Goal: Find specific page/section: Find specific page/section

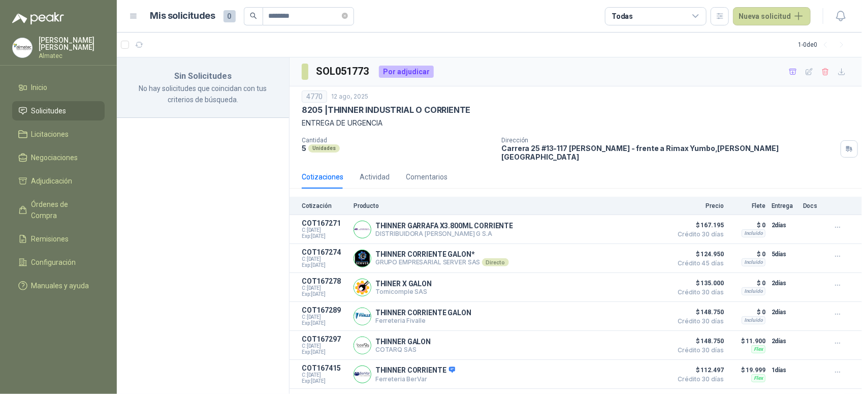
click at [80, 118] on link "Solicitudes" at bounding box center [58, 110] width 92 height 19
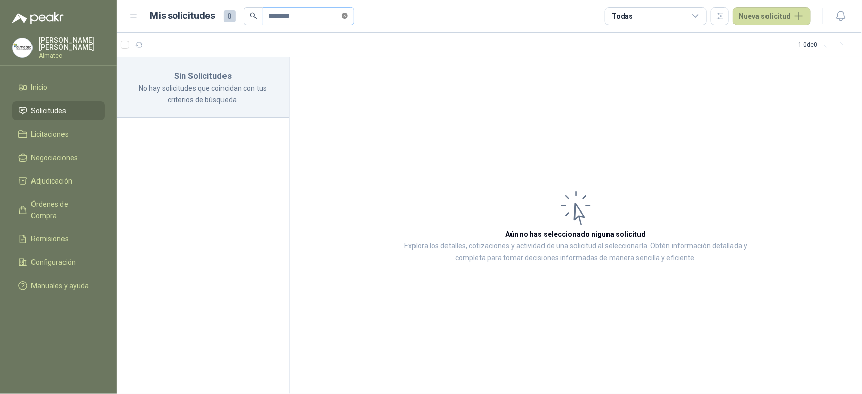
click at [348, 17] on icon "close-circle" at bounding box center [345, 16] width 6 height 6
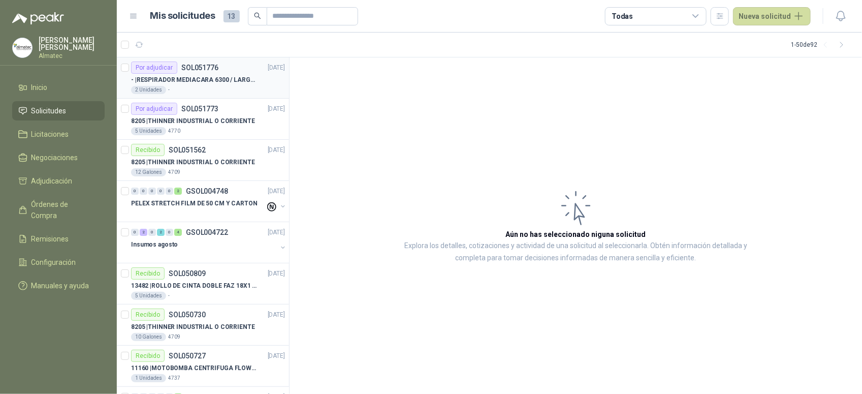
click at [202, 78] on p "- | RESPIRADOR MEDIACARA 6300 / LARGE - TALLA GRANDE" at bounding box center [194, 80] width 126 height 10
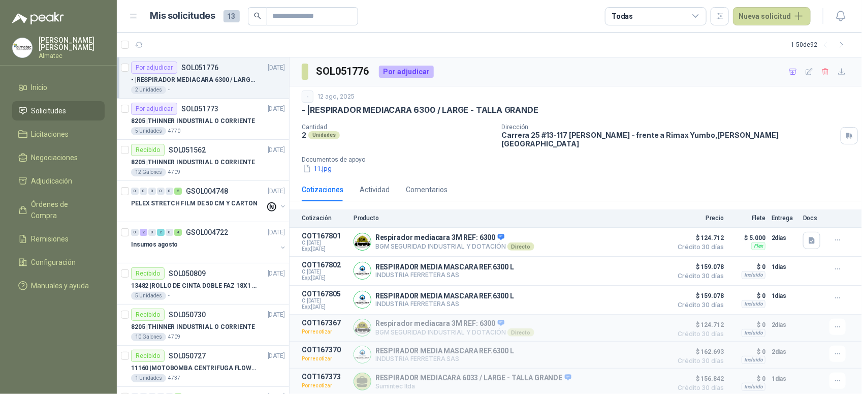
click at [643, 89] on div "- 12 ago, 2025 - | RESPIRADOR MEDIACARA 6300 / LARGE - TALLA GRANDE Cantidad 2 …" at bounding box center [575, 131] width 572 height 91
